Goal: Transaction & Acquisition: Obtain resource

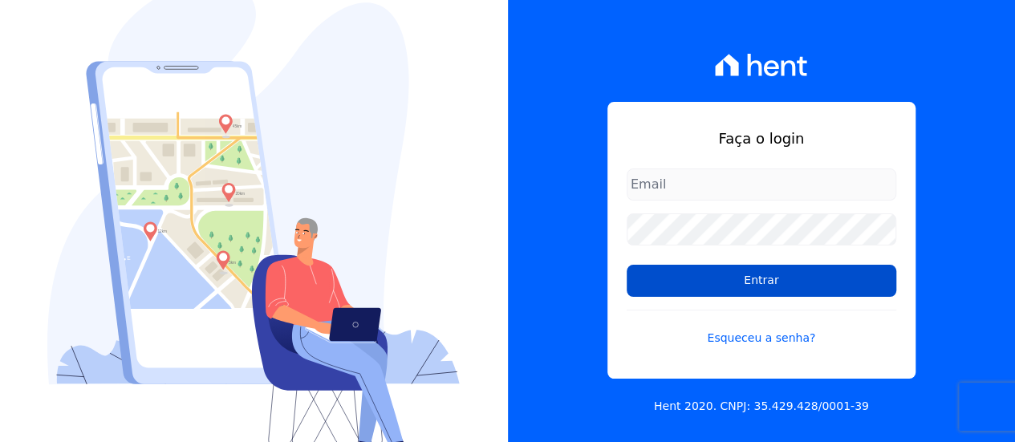
type input "contato@condominioalexandria.com.br"
click at [755, 277] on input "Entrar" at bounding box center [762, 281] width 270 height 32
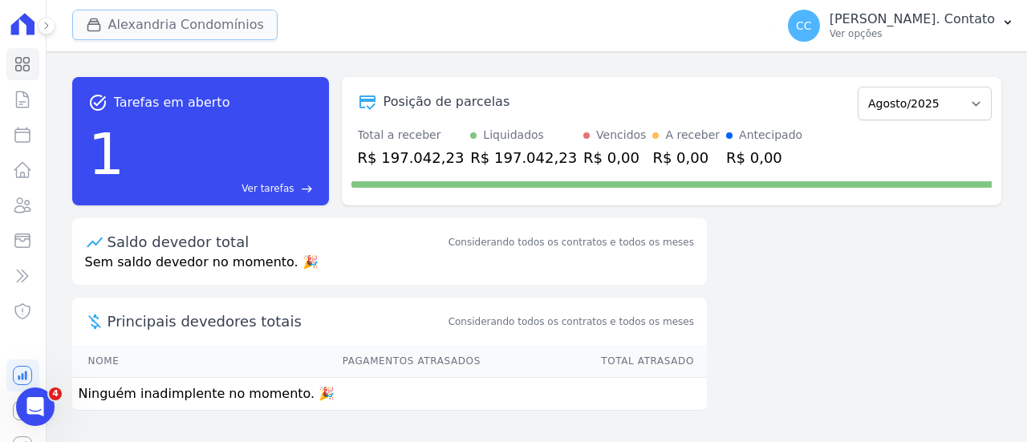
click at [148, 26] on button "Alexandria Condomínios" at bounding box center [174, 25] width 205 height 30
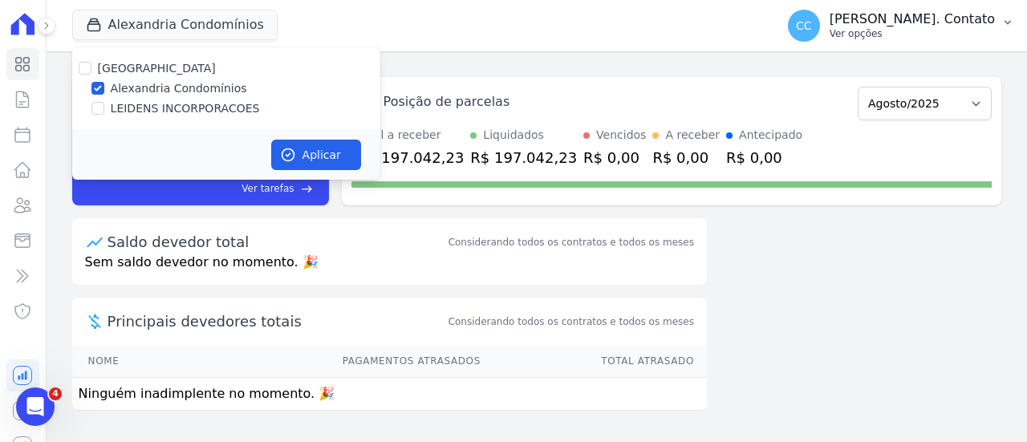
click at [985, 32] on p "Ver opções" at bounding box center [912, 33] width 165 height 13
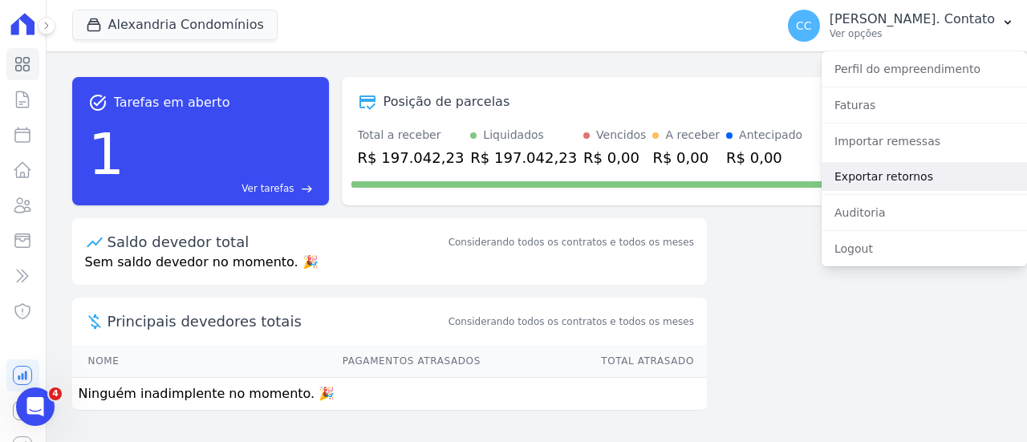
click at [920, 179] on link "Exportar retornos" at bounding box center [924, 176] width 205 height 29
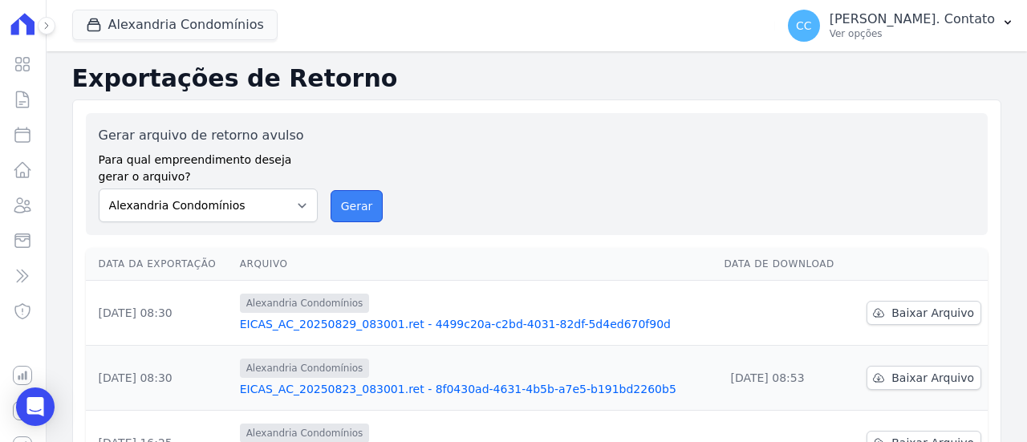
click at [343, 198] on button "Gerar" at bounding box center [357, 206] width 53 height 32
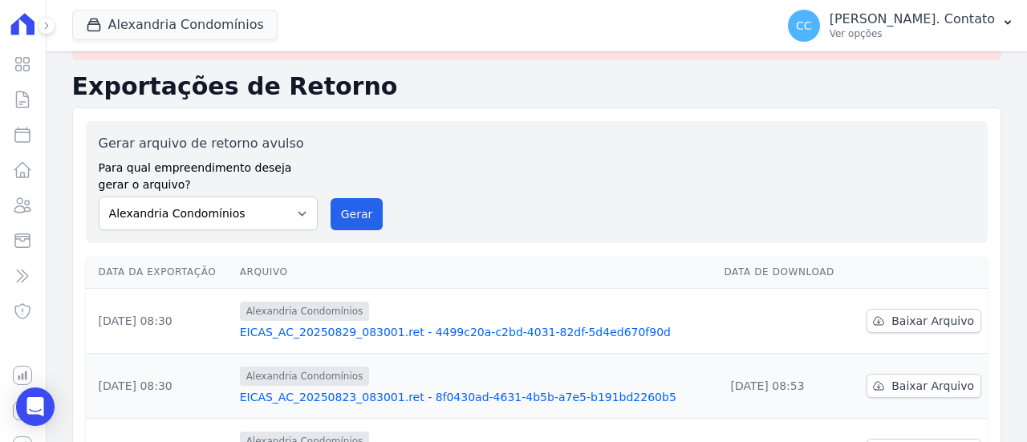
scroll to position [80, 0]
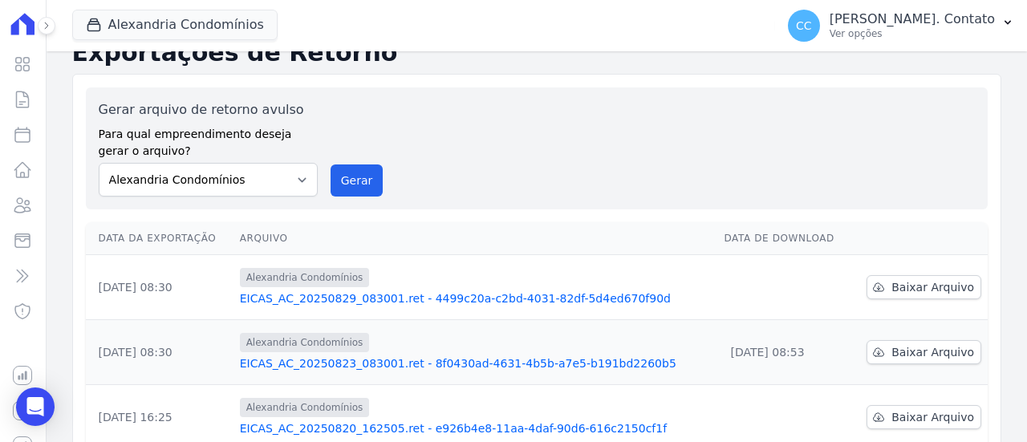
click at [465, 294] on link "EICAS_AC_20250829_083001.ret - 4499c20a-c2bd-4031-82df-5d4ed670f90d" at bounding box center [476, 299] width 472 height 16
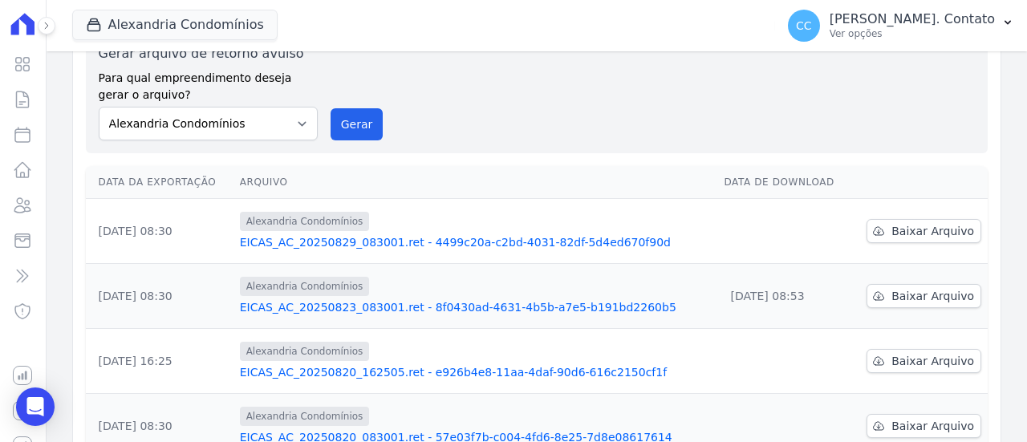
scroll to position [161, 0]
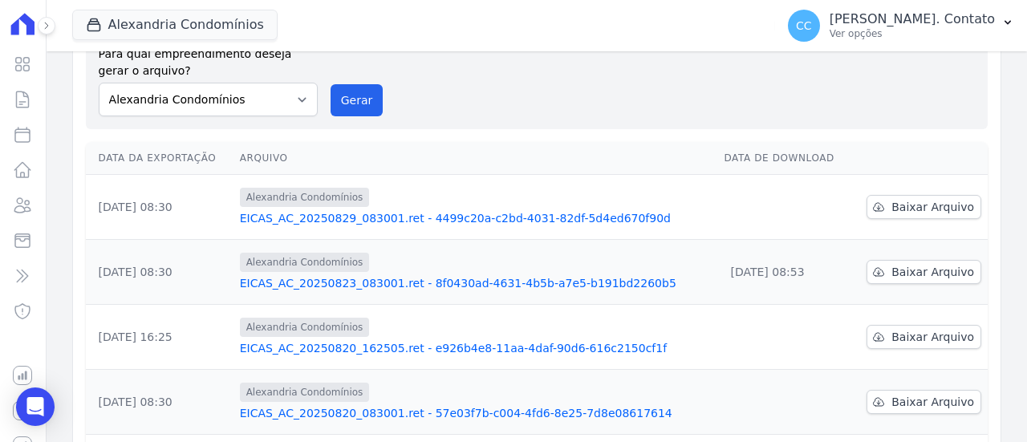
click at [491, 279] on link "EICAS_AC_20250823_083001.ret - 8f0430ad-4631-4b5b-a7e5-b191bd2260b5" at bounding box center [476, 283] width 472 height 16
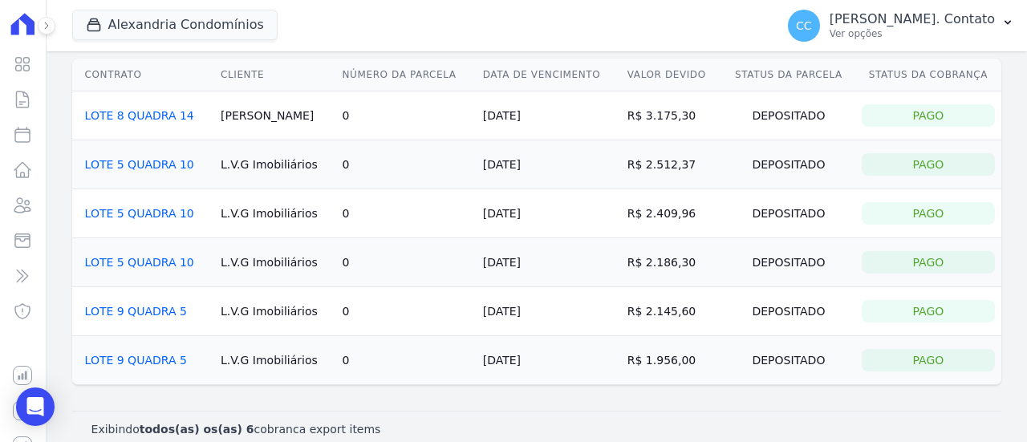
scroll to position [79, 0]
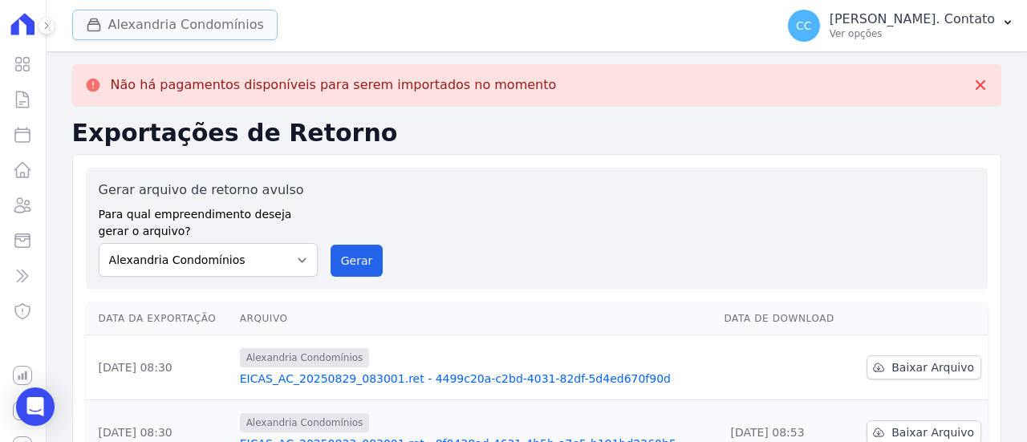
click at [151, 23] on button "Alexandria Condomínios" at bounding box center [174, 25] width 205 height 30
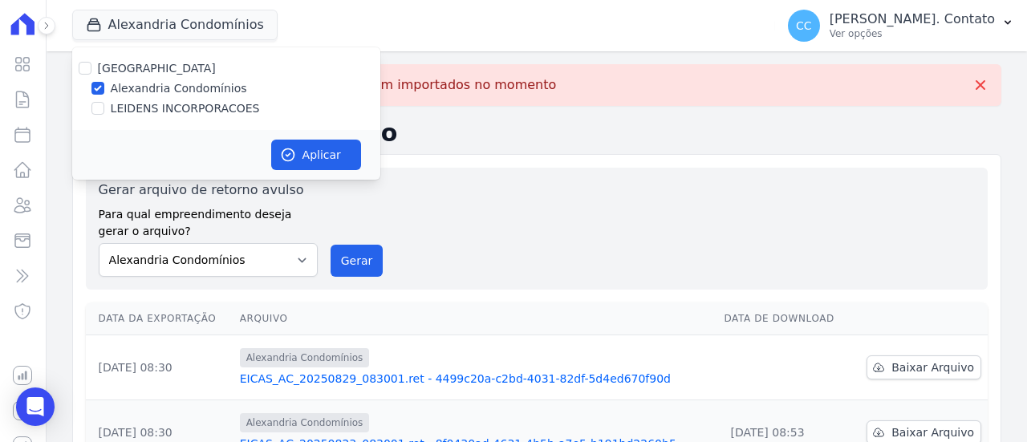
click at [587, 193] on div "Gerar arquivo de retorno avulso Para qual empreendimento deseja gerar o arquivo…" at bounding box center [537, 229] width 876 height 96
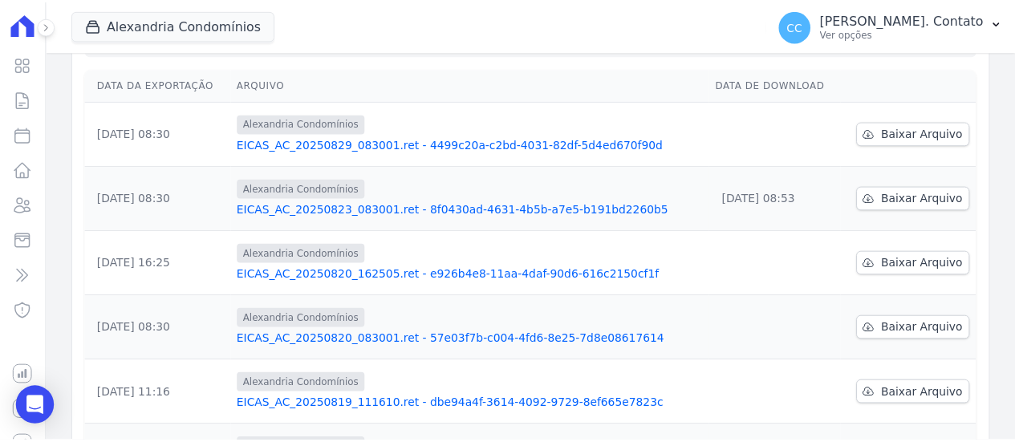
scroll to position [241, 0]
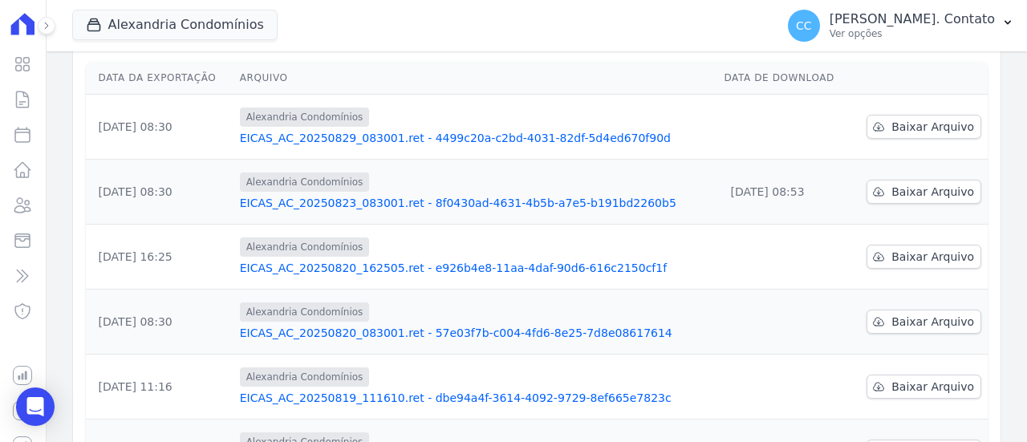
click at [446, 267] on link "EICAS_AC_20250820_162505.ret - e926b4e8-11aa-4daf-90d6-616c2150cf1f" at bounding box center [476, 268] width 472 height 16
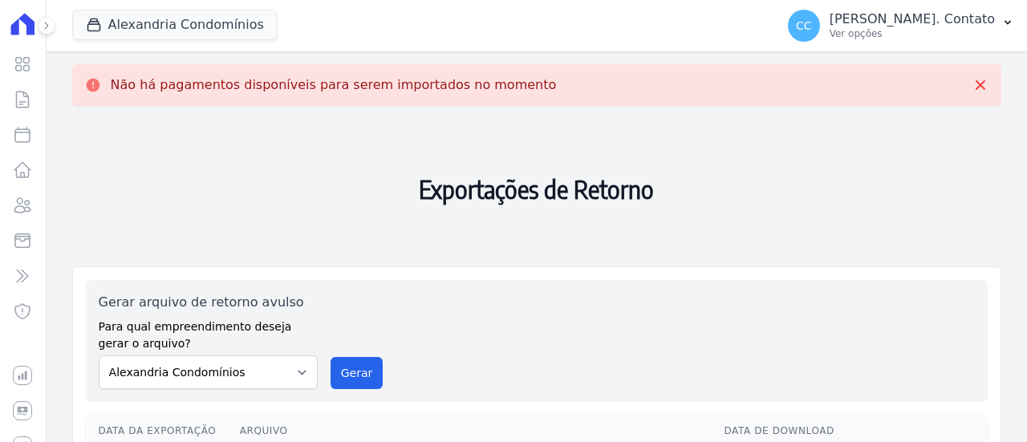
scroll to position [161, 0]
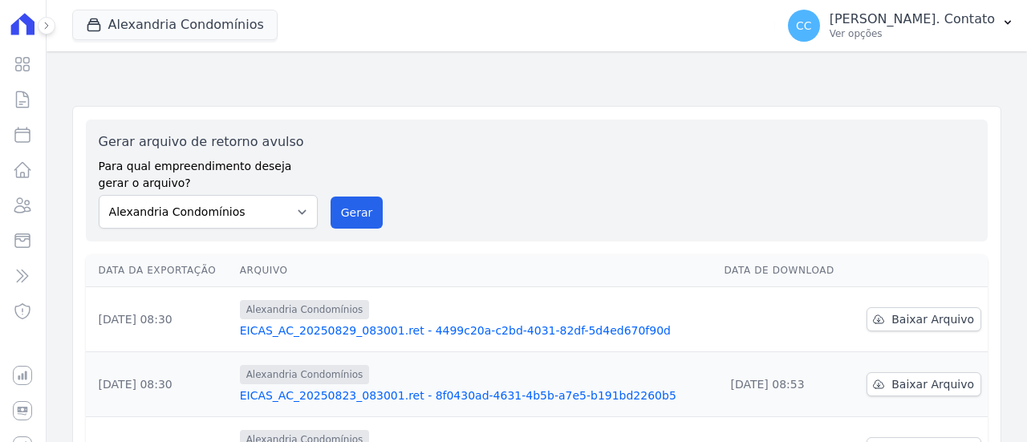
click at [404, 324] on link "EICAS_AC_20250829_083001.ret - 4499c20a-c2bd-4031-82df-5d4ed670f90d" at bounding box center [476, 331] width 472 height 16
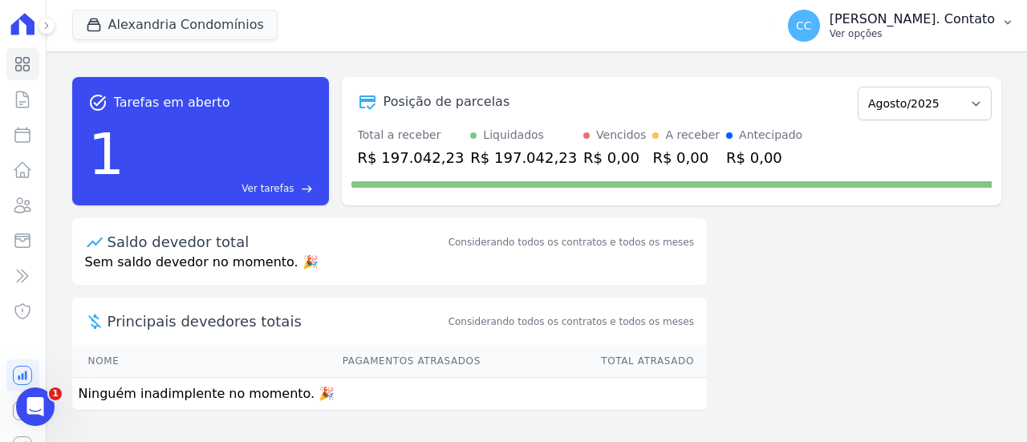
click at [951, 26] on p "[PERSON_NAME]. Contato" at bounding box center [912, 19] width 165 height 16
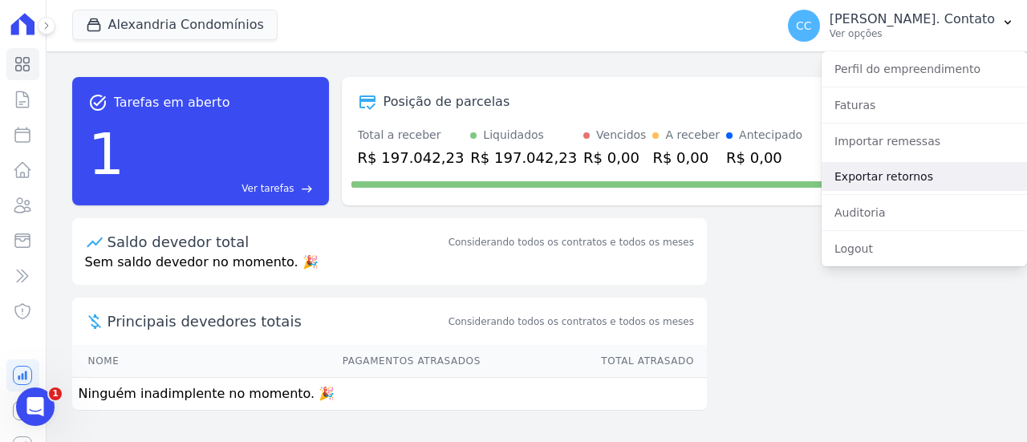
click at [888, 172] on link "Exportar retornos" at bounding box center [924, 176] width 205 height 29
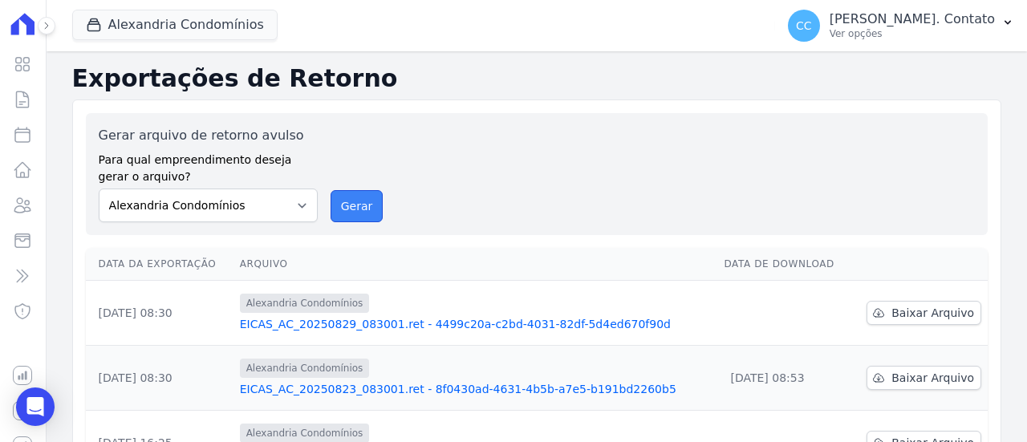
click at [349, 213] on button "Gerar" at bounding box center [357, 206] width 53 height 32
click at [546, 317] on link "EICAS_AC_20250829_083001.ret - 4499c20a-c2bd-4031-82df-5d4ed670f90d" at bounding box center [476, 324] width 472 height 16
